Goal: Check status: Check status

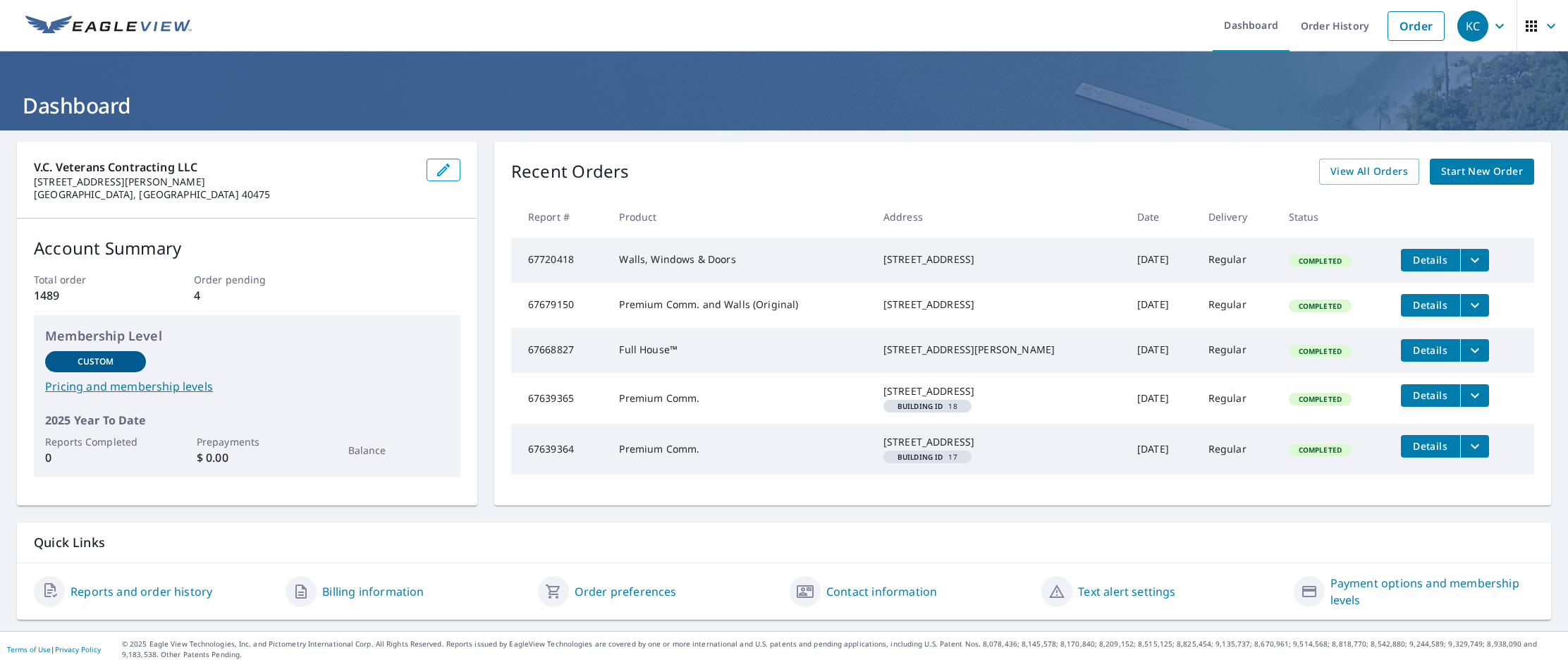
scroll to position [31, 0]
click at [895, 159] on link "View All Orders" at bounding box center [1369, 171] width 100 height 26
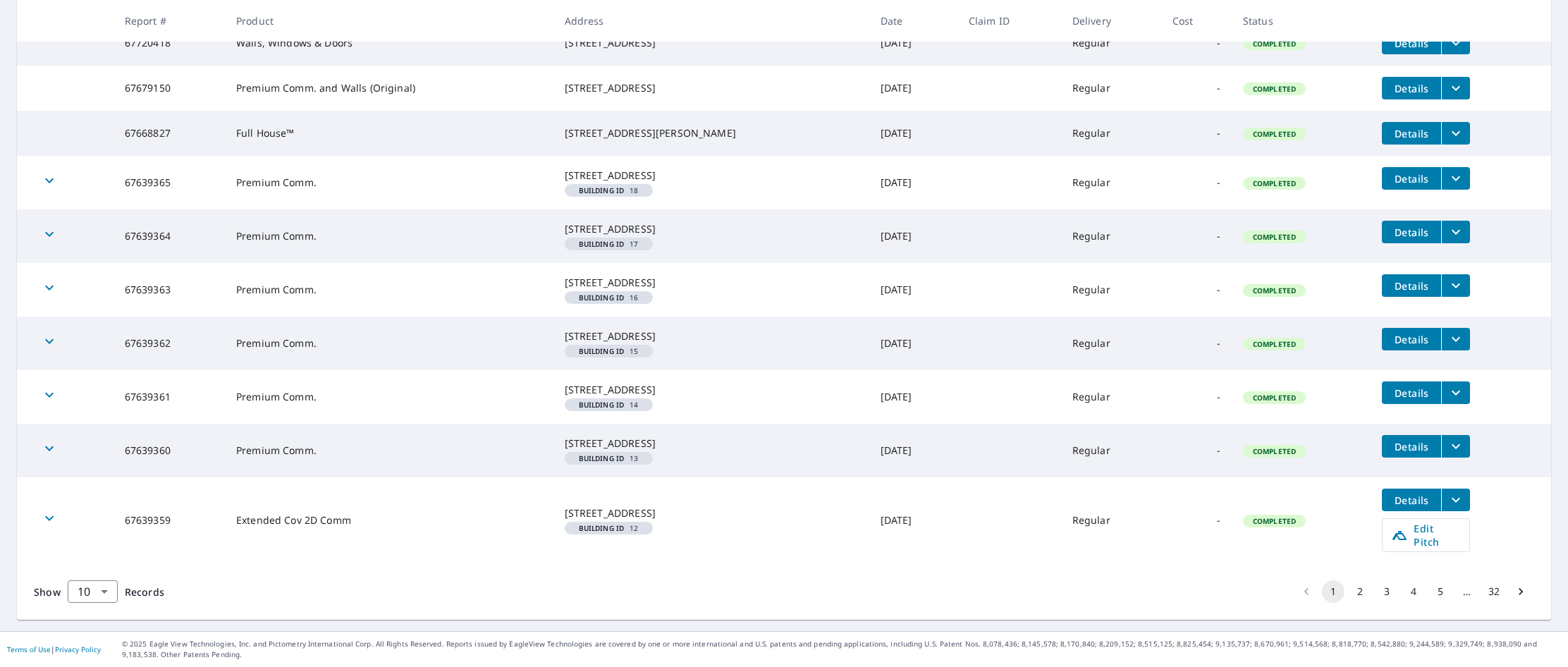
scroll to position [368, 0]
click at [895, 594] on button "2" at bounding box center [1360, 591] width 23 height 23
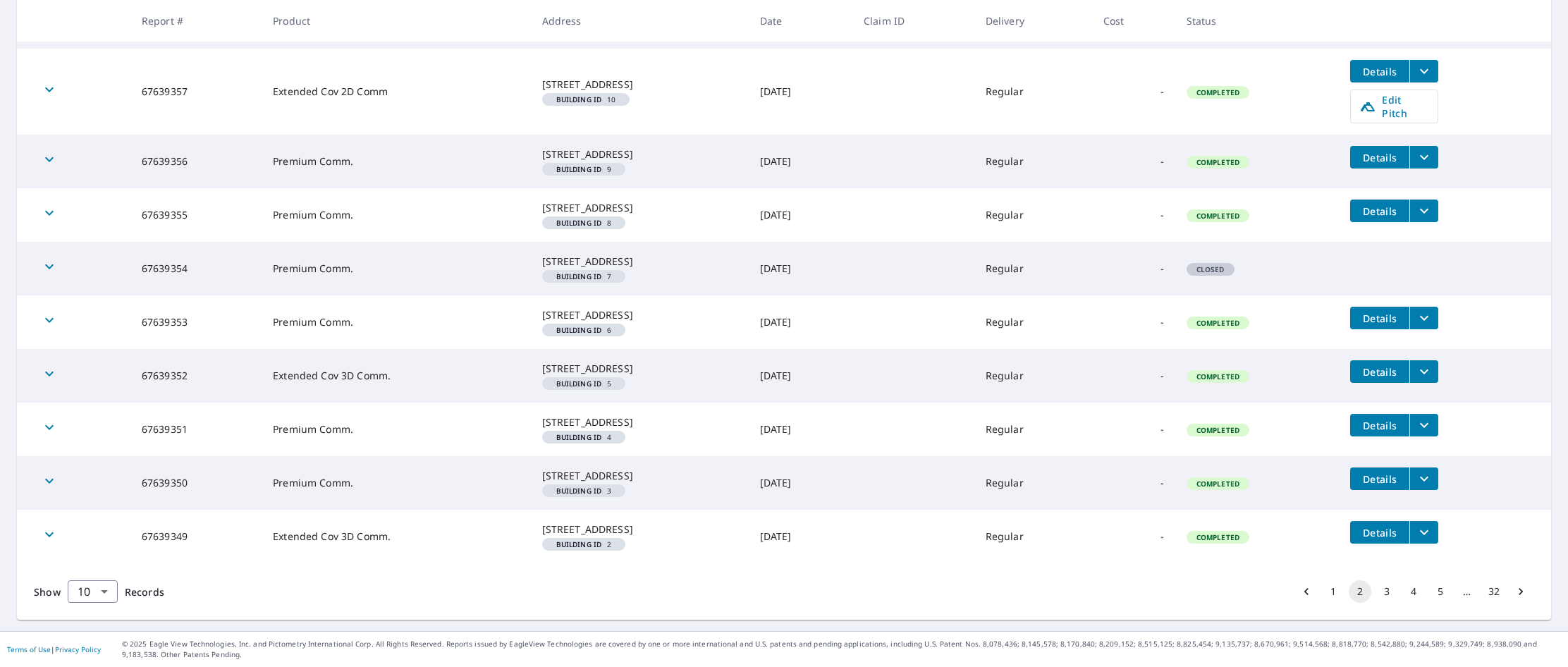
scroll to position [411, 0]
click at [895, 598] on button "3" at bounding box center [1386, 591] width 23 height 23
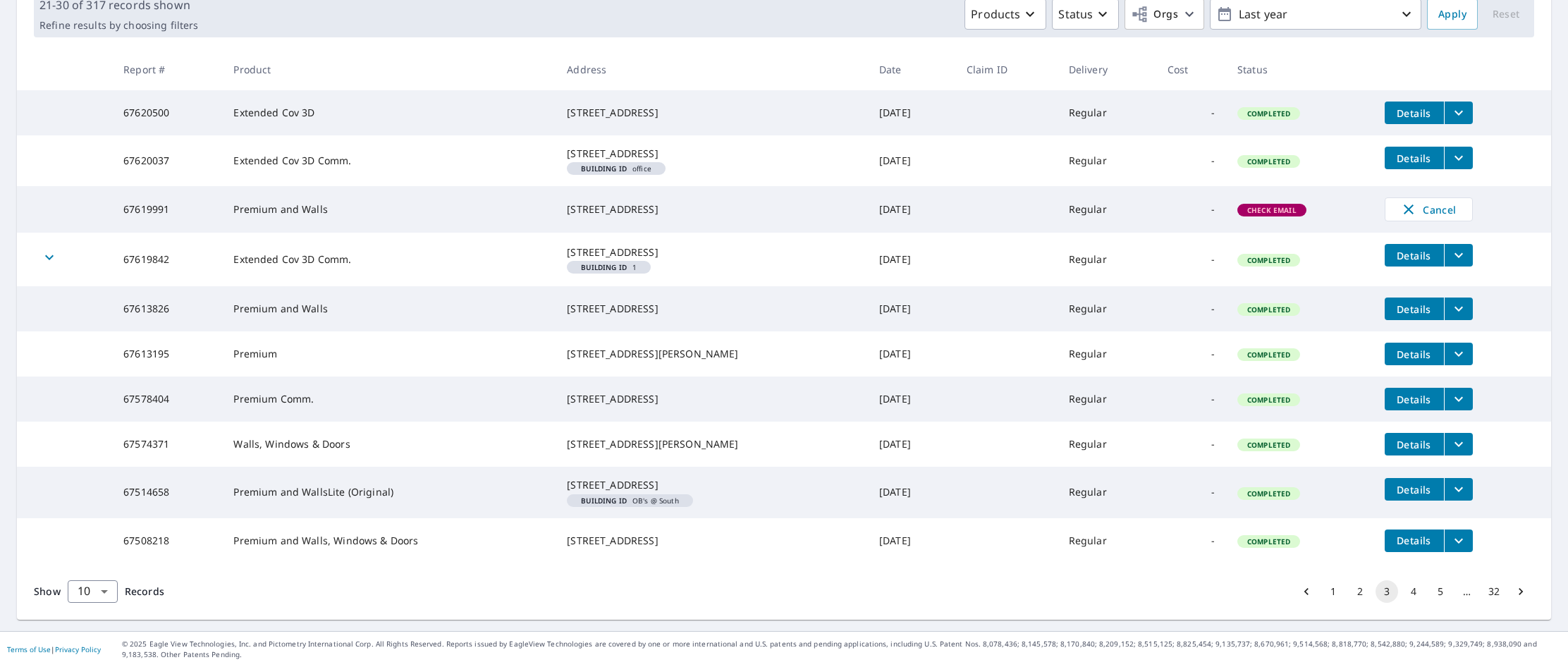
scroll to position [299, 0]
click at [895, 598] on button "4" at bounding box center [1413, 591] width 23 height 23
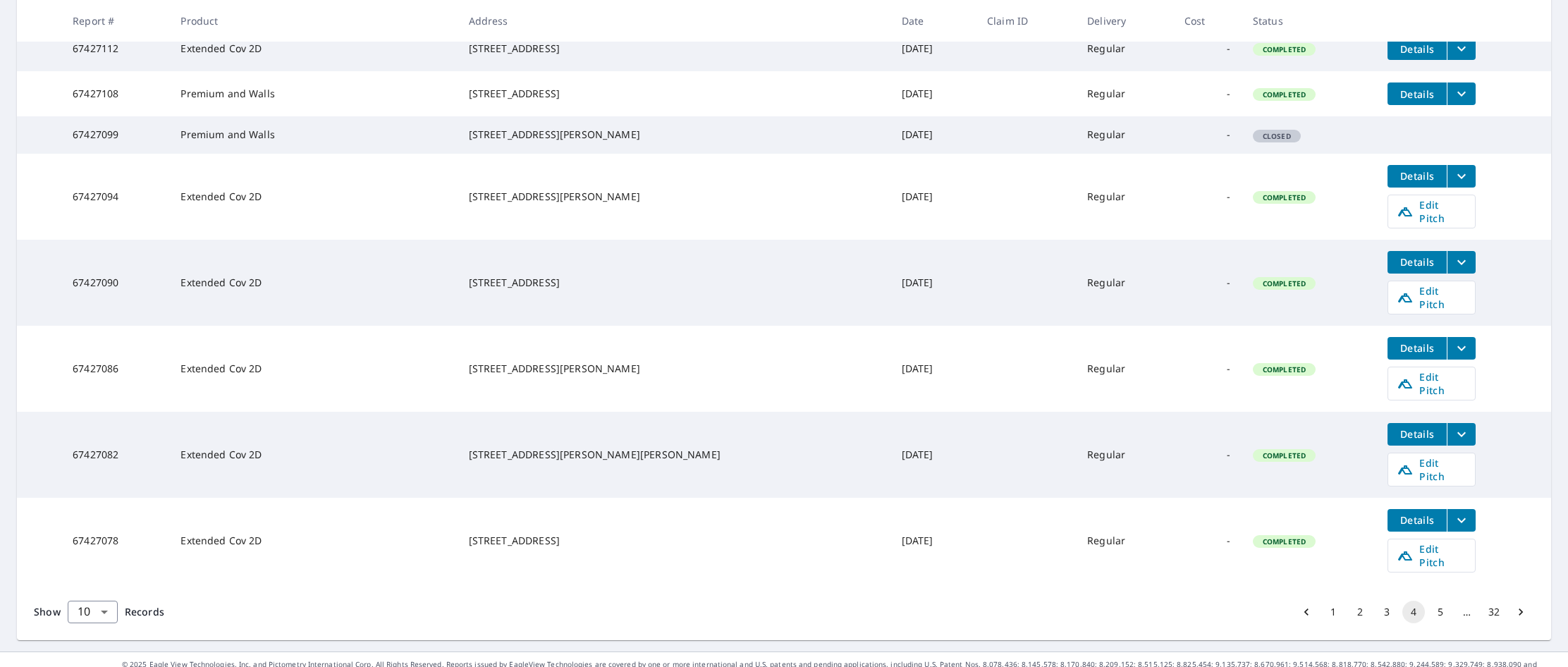
scroll to position [397, 0]
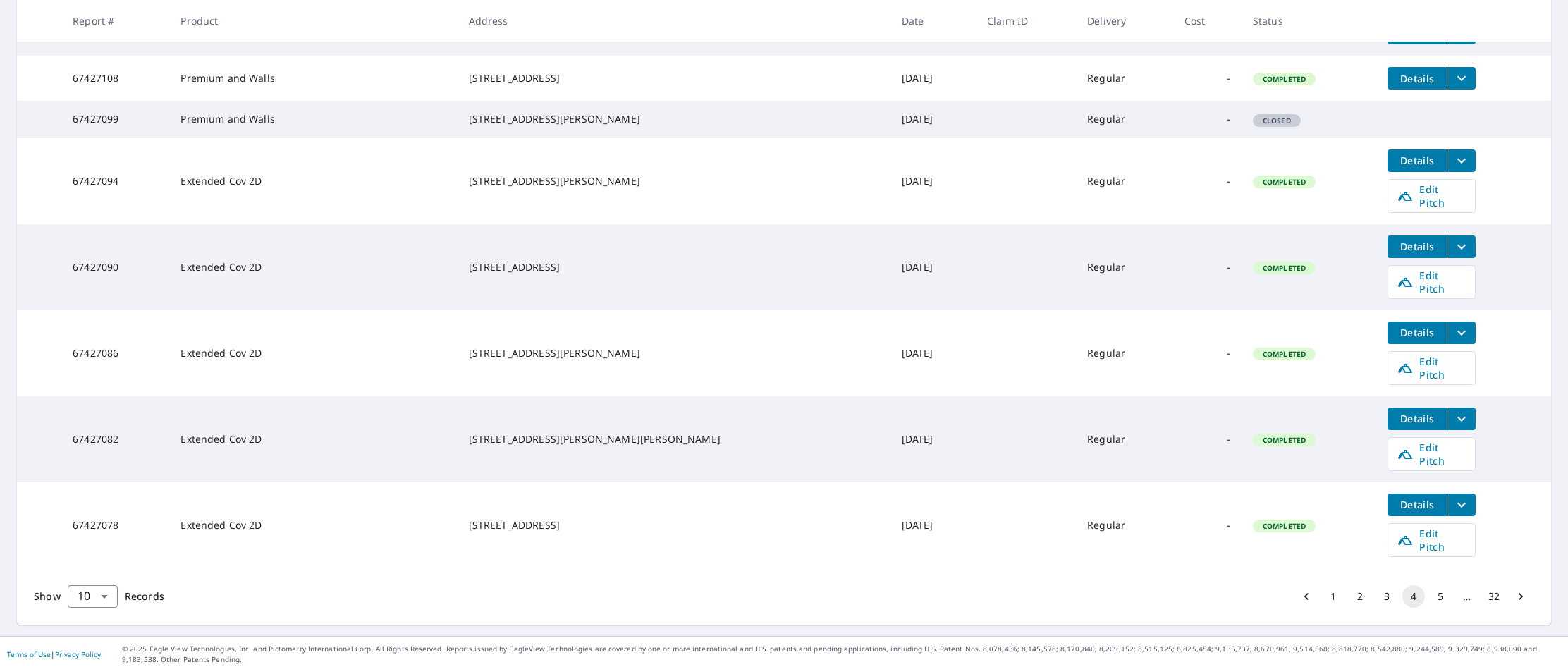
click at [895, 593] on button "1" at bounding box center [1333, 596] width 23 height 23
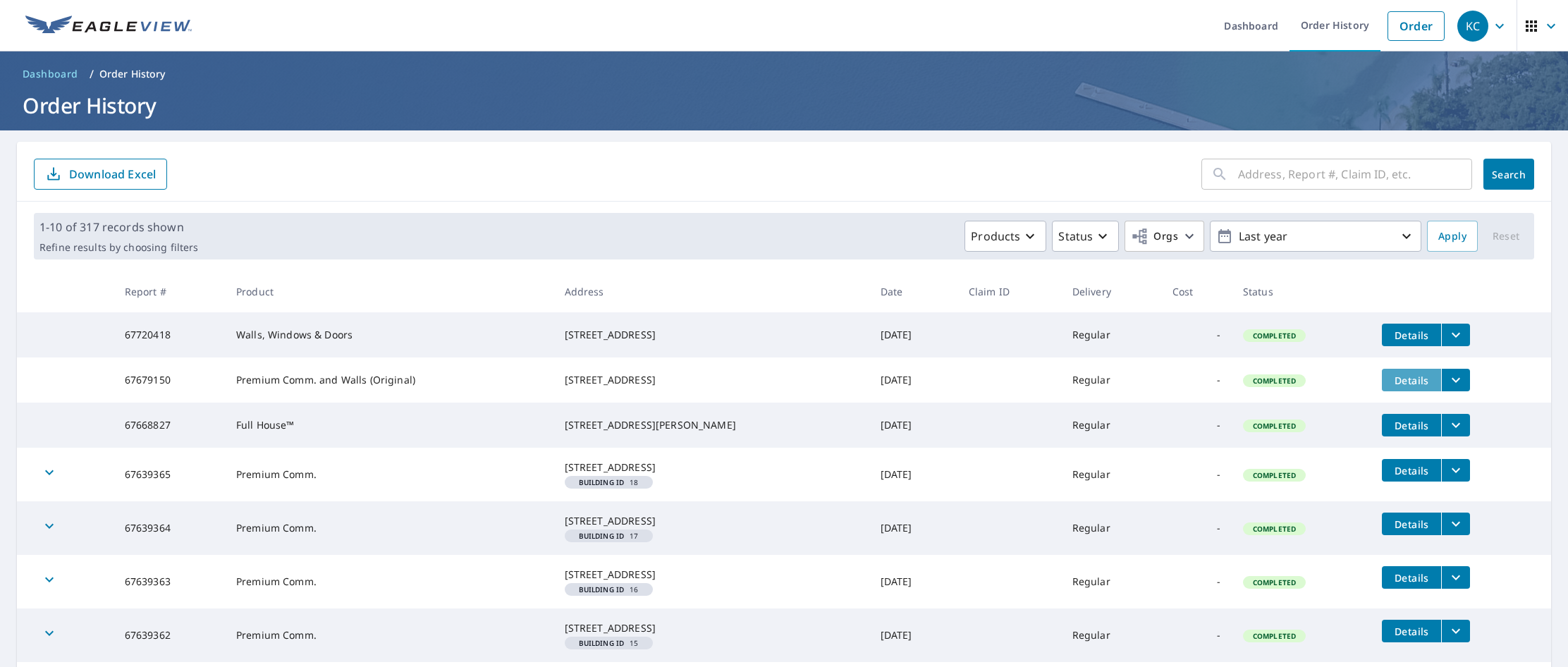
click at [895, 386] on span "Details" at bounding box center [1411, 379] width 42 height 13
